Goal: Task Accomplishment & Management: Complete application form

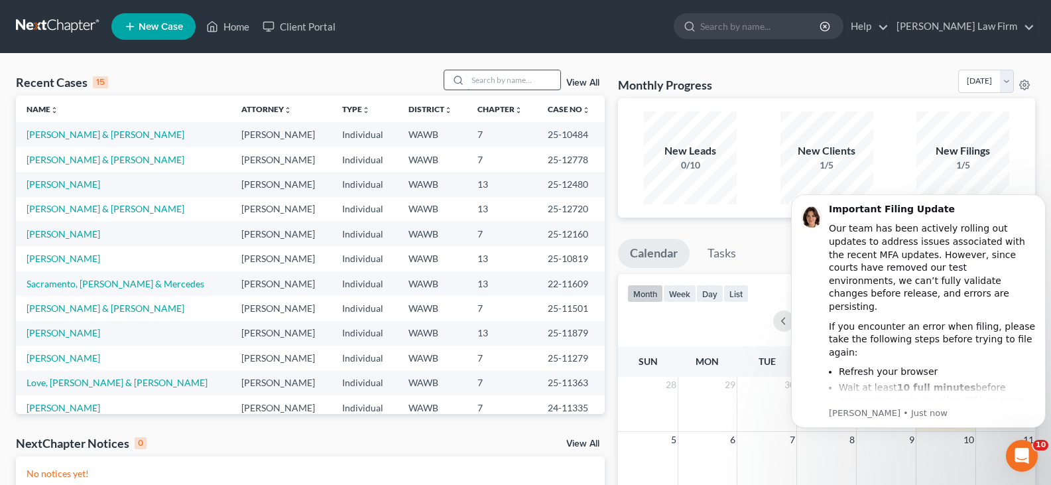
click at [486, 76] on input "search" at bounding box center [513, 79] width 93 height 19
type input "[PERSON_NAME]"
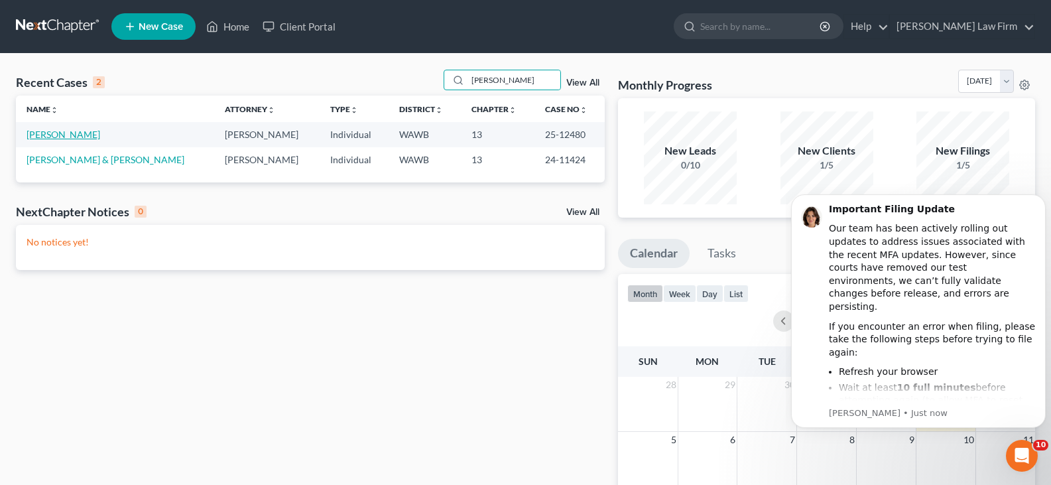
click at [59, 134] on link "[PERSON_NAME]" at bounding box center [64, 134] width 74 height 11
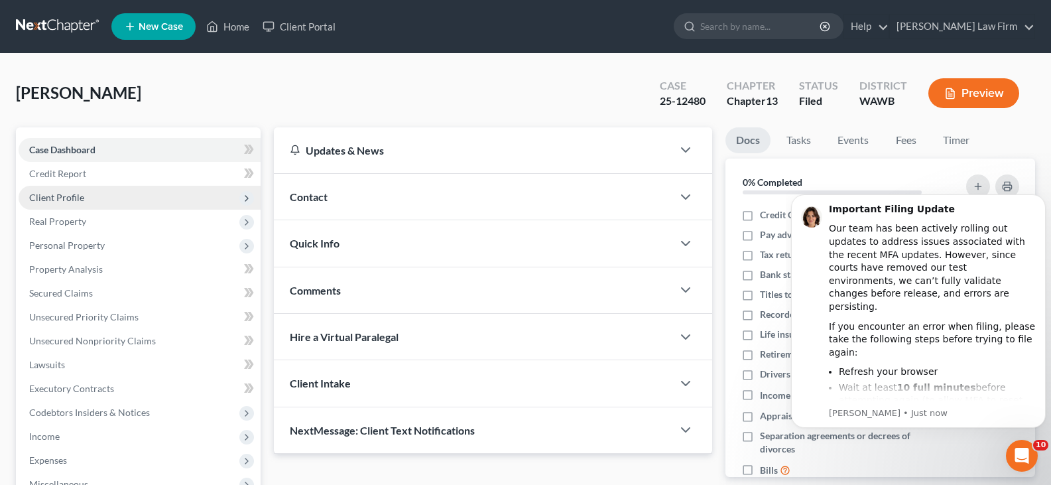
click at [66, 196] on span "Client Profile" at bounding box center [56, 197] width 55 height 11
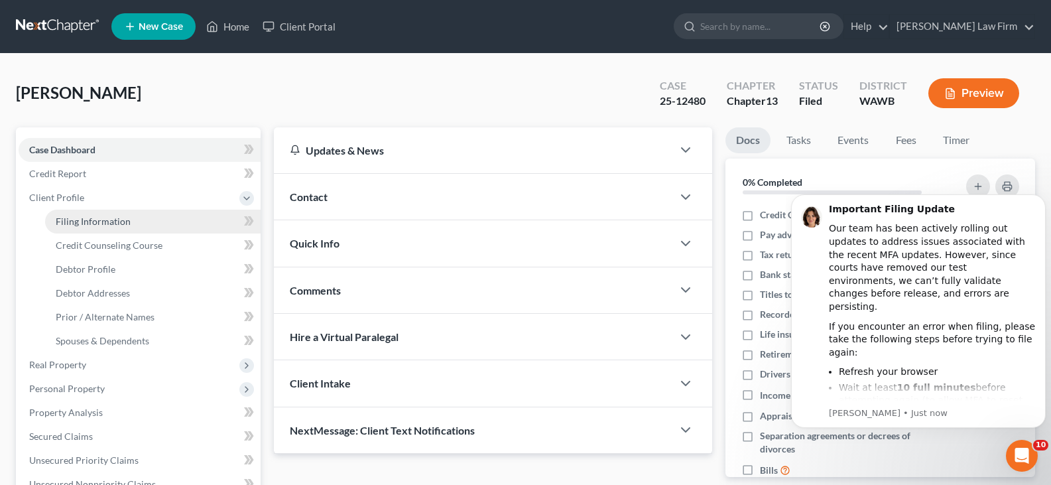
click at [78, 216] on span "Filing Information" at bounding box center [93, 220] width 75 height 11
select select "1"
select select "0"
select select "3"
select select "50"
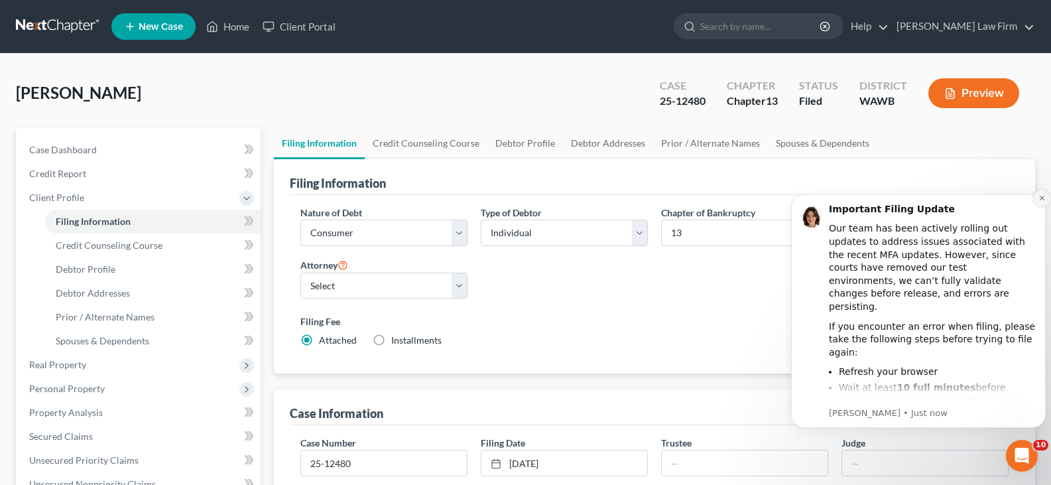
click at [1043, 198] on icon "Dismiss notification" at bounding box center [1041, 197] width 7 height 7
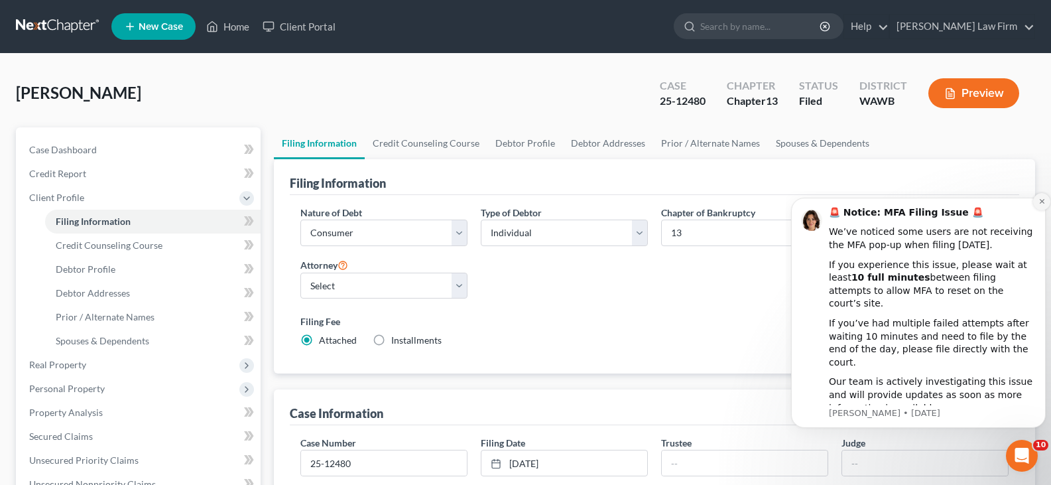
click at [1036, 210] on button "Dismiss notification" at bounding box center [1041, 201] width 17 height 17
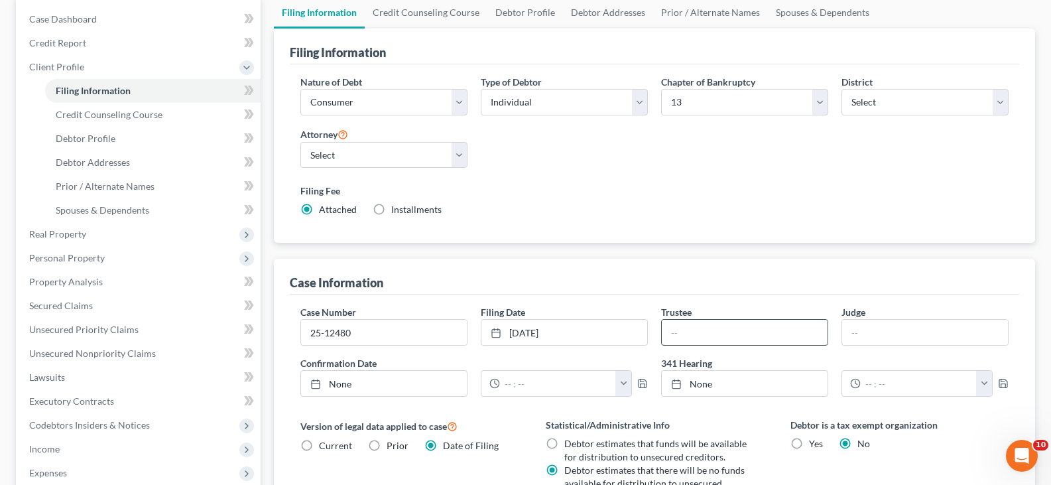
scroll to position [133, 0]
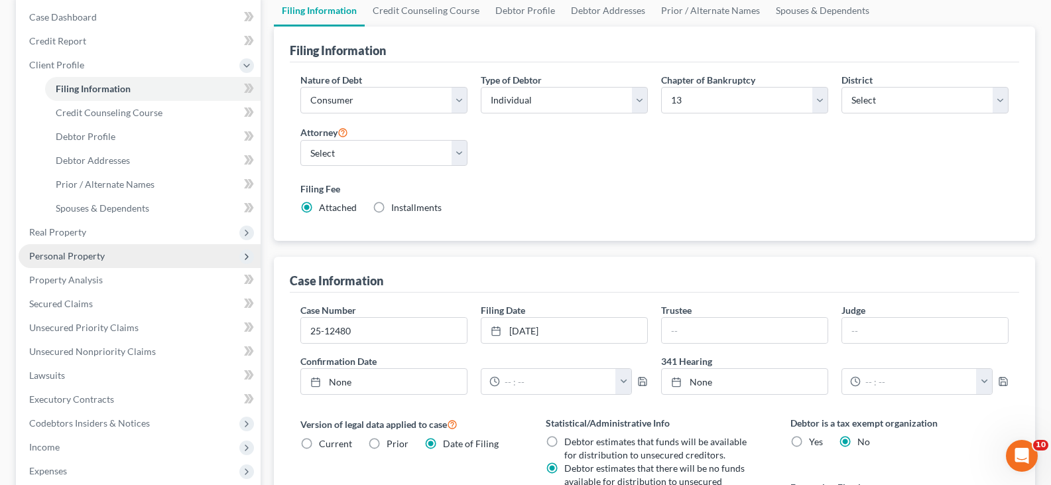
click at [80, 252] on span "Personal Property" at bounding box center [67, 255] width 76 height 11
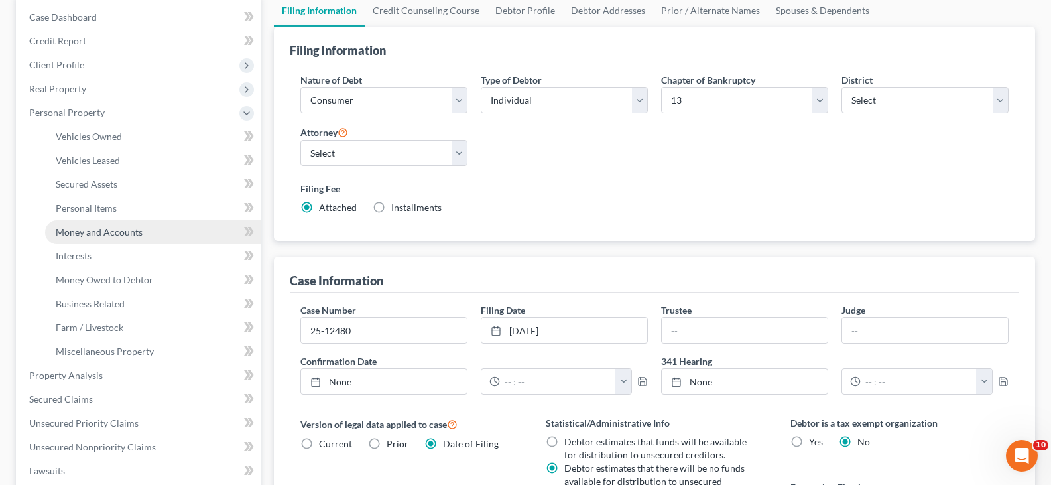
click at [127, 234] on span "Money and Accounts" at bounding box center [99, 231] width 87 height 11
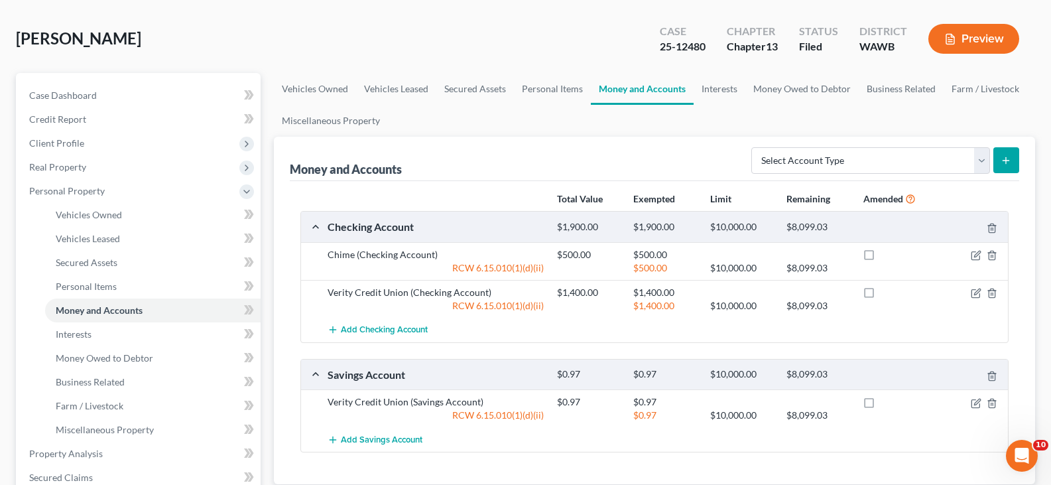
scroll to position [133, 0]
